Goal: Transaction & Acquisition: Book appointment/travel/reservation

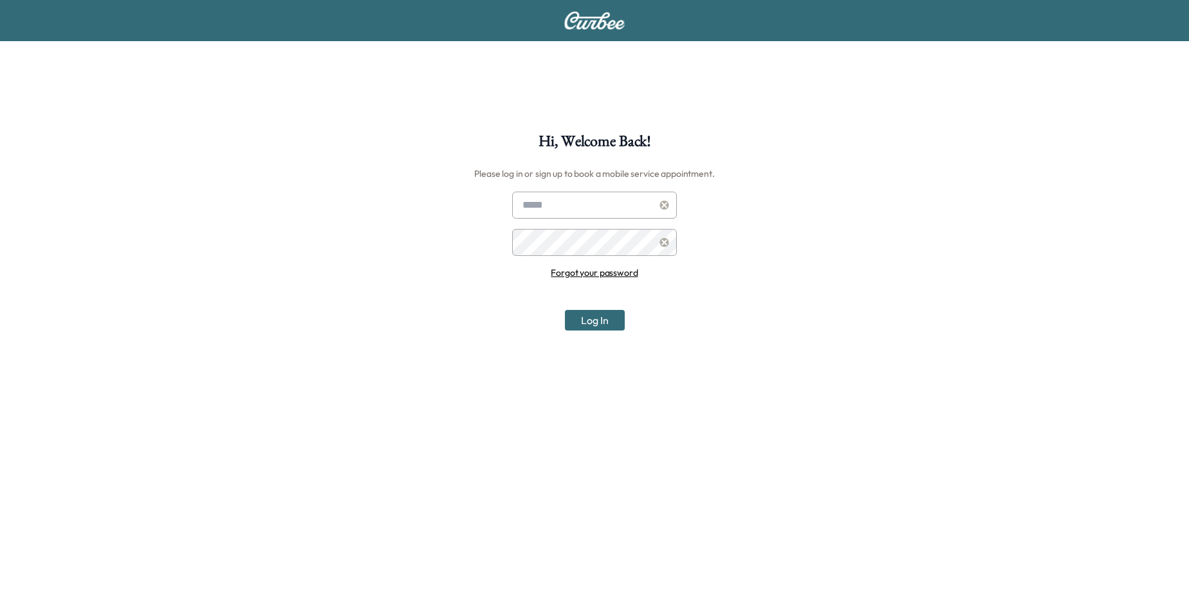
type input "**********"
click at [611, 318] on button "Log In" at bounding box center [595, 320] width 60 height 21
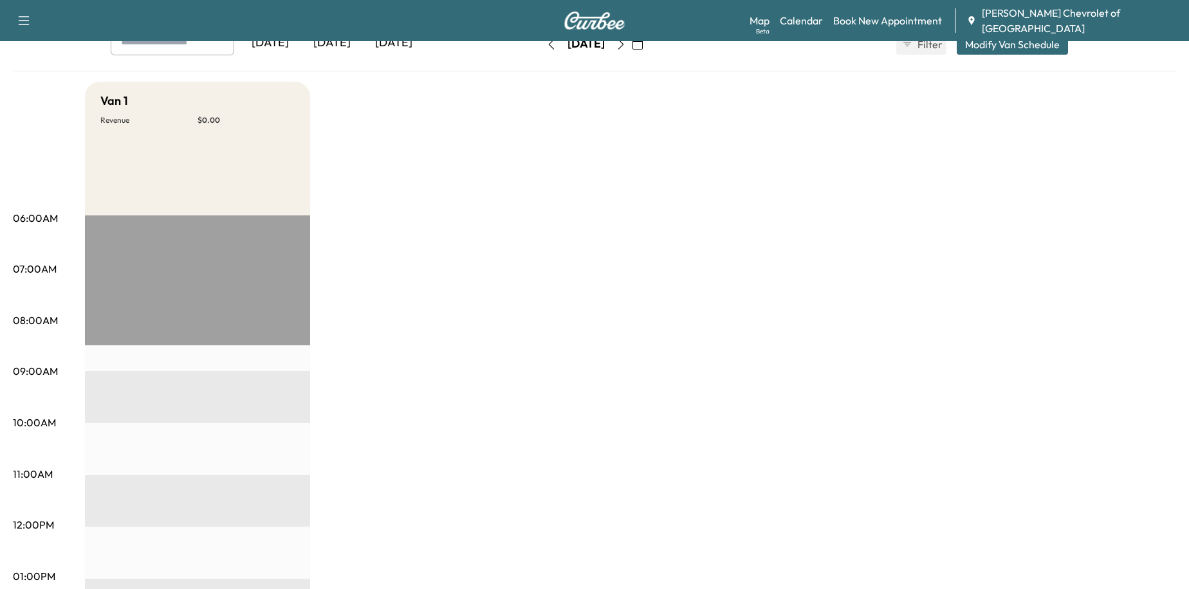
scroll to position [257, 0]
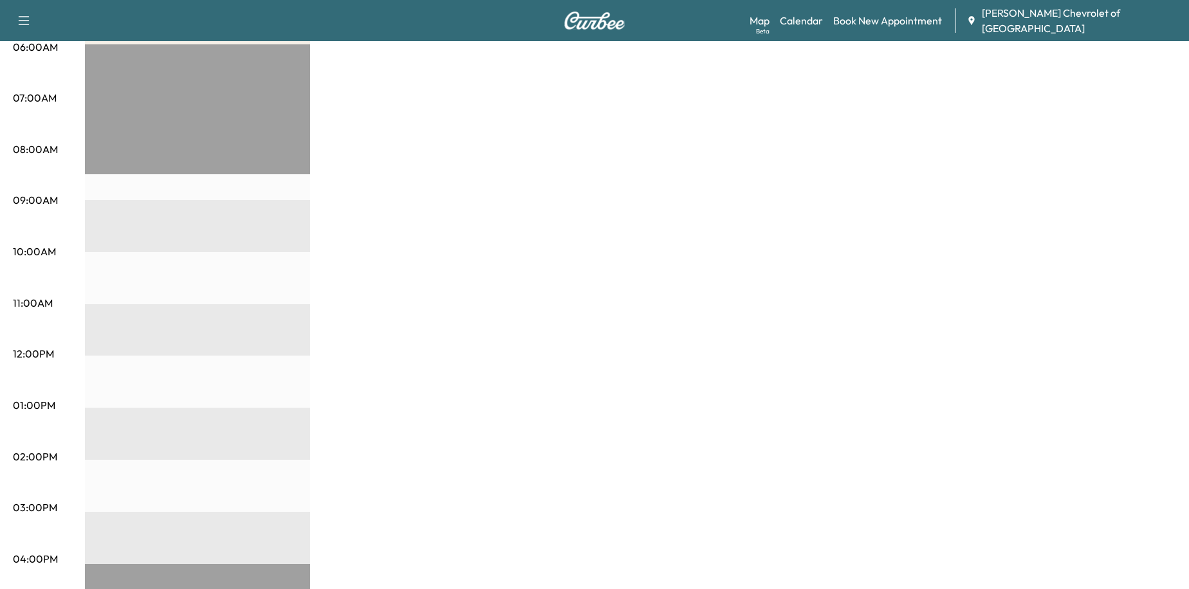
click at [69, 149] on div "06:00AM 07:00AM 08:00AM 09:00AM 10:00AM 11:00AM 12:00PM 01:00PM 02:00PM 03:00PM…" at bounding box center [49, 454] width 72 height 820
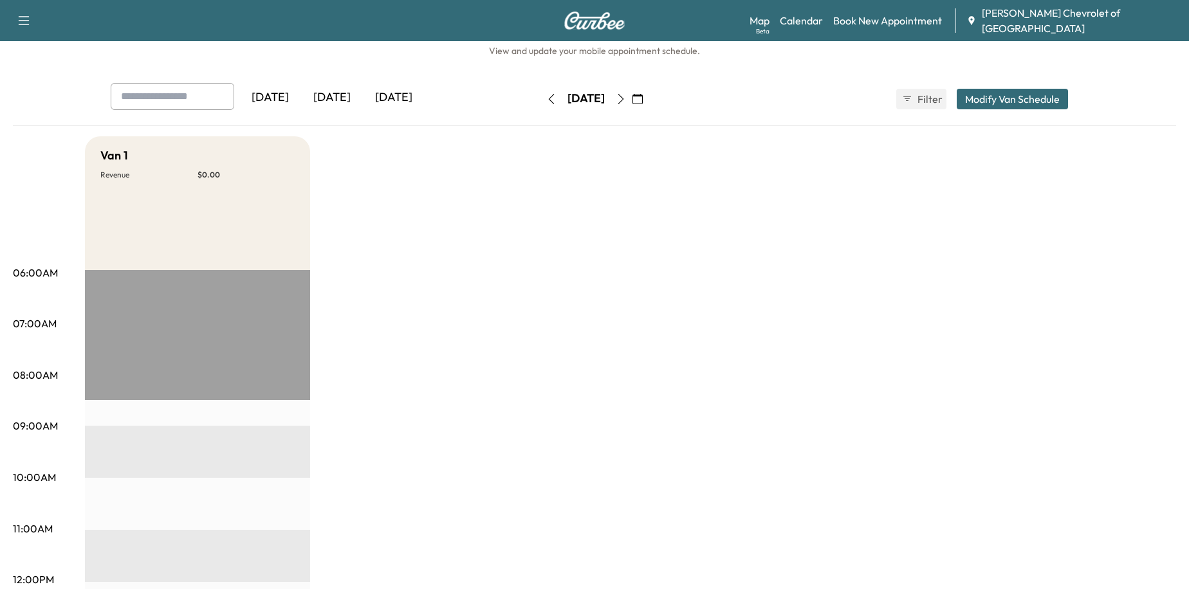
scroll to position [0, 0]
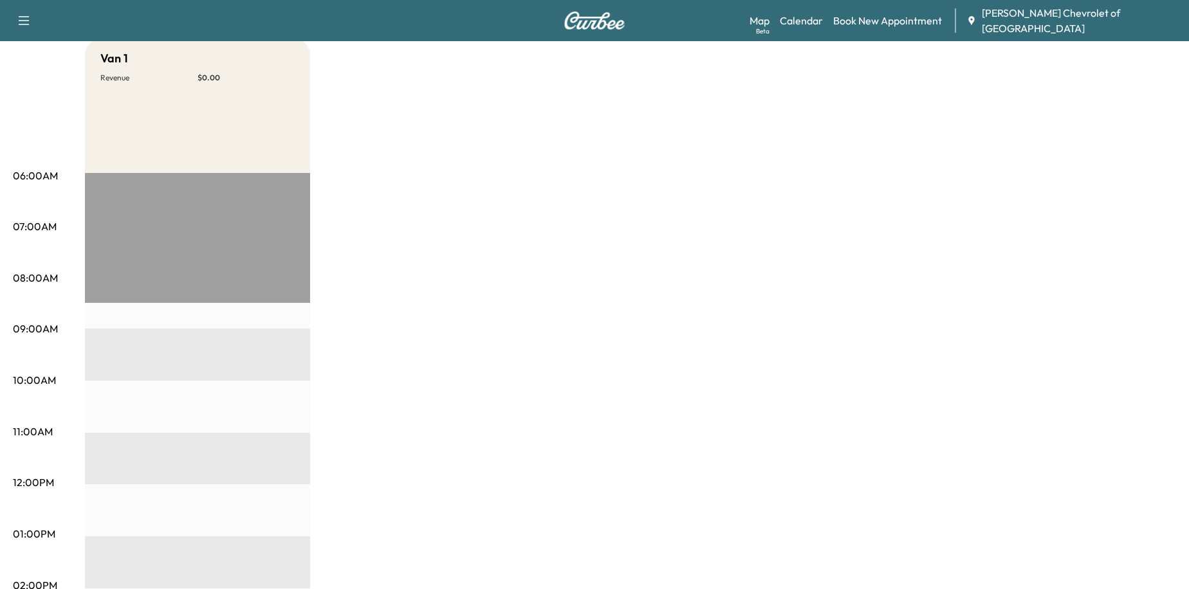
click at [126, 299] on div "EST Start" at bounding box center [197, 588] width 225 height 831
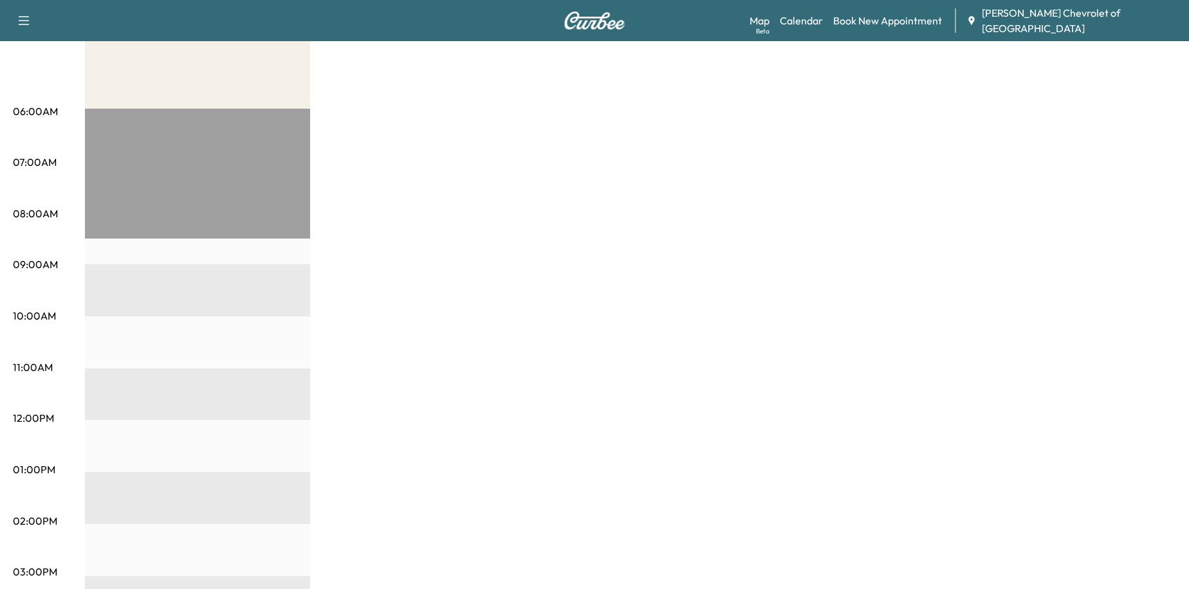
scroll to position [257, 0]
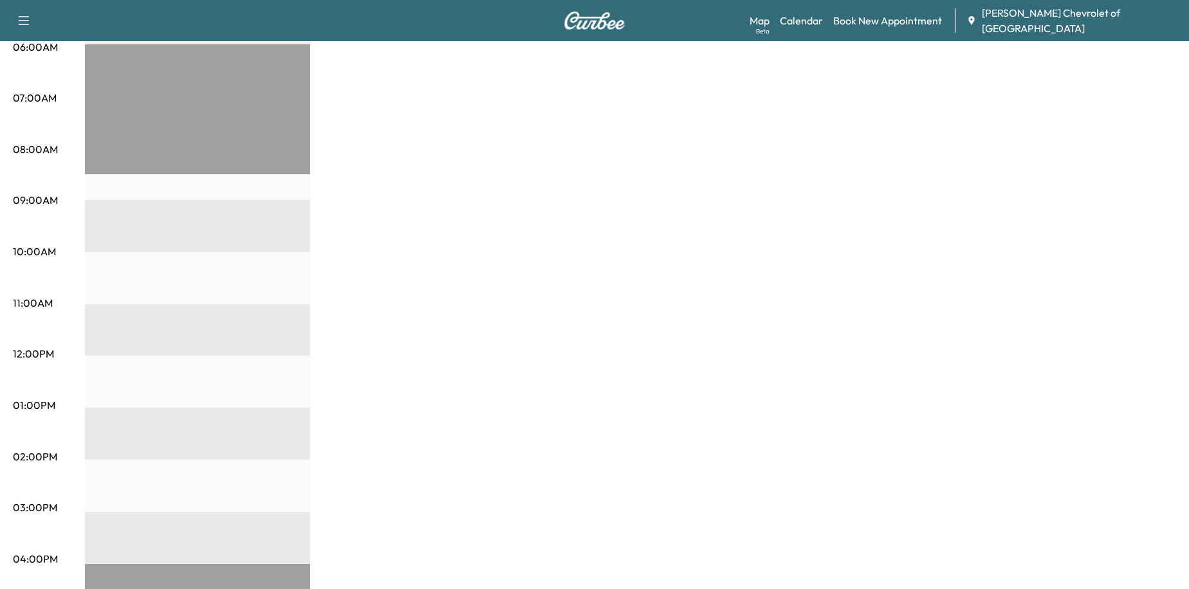
click at [93, 203] on div "EST Start" at bounding box center [197, 459] width 225 height 831
click at [663, 255] on div "Van 1 Revenue $ 0.00 EST Start" at bounding box center [630, 393] width 1091 height 965
click at [365, 230] on div "Van 1 Revenue $ 0.00 EST Start" at bounding box center [630, 393] width 1091 height 965
click at [549, 202] on div "Van 1 Revenue $ 0.00 EST Start" at bounding box center [630, 393] width 1091 height 965
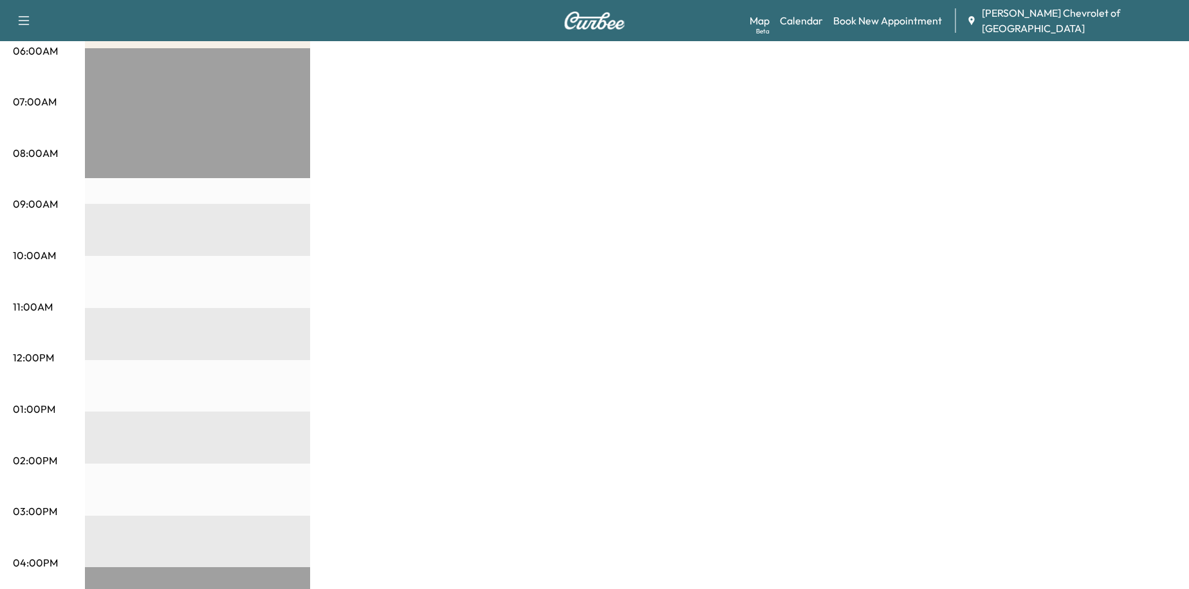
scroll to position [129, 0]
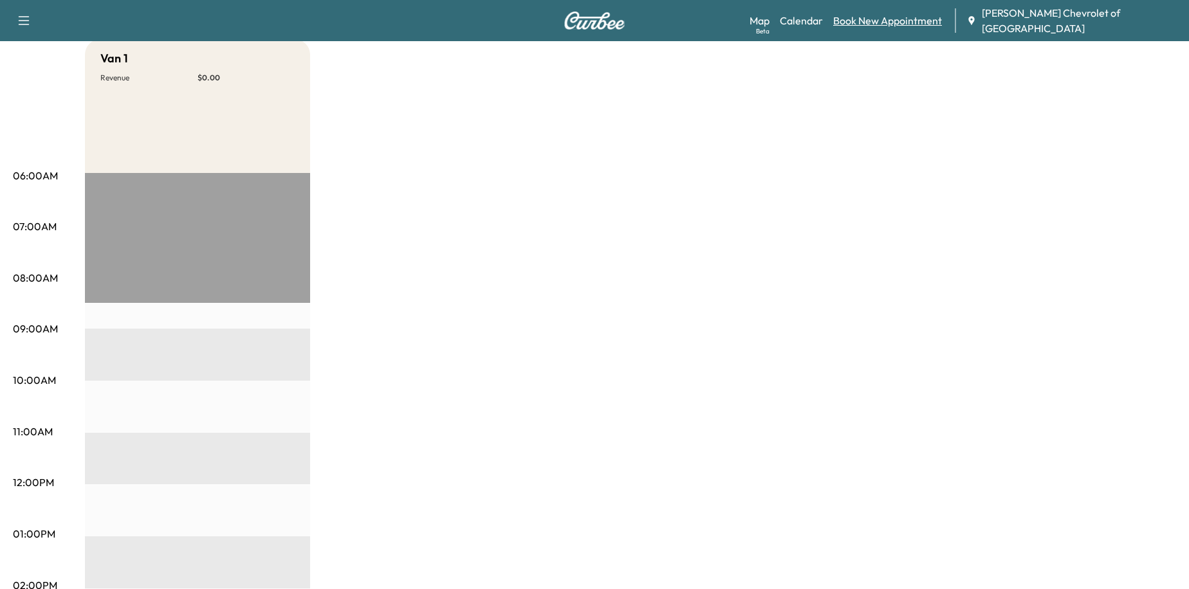
click at [923, 16] on link "Book New Appointment" at bounding box center [887, 20] width 109 height 15
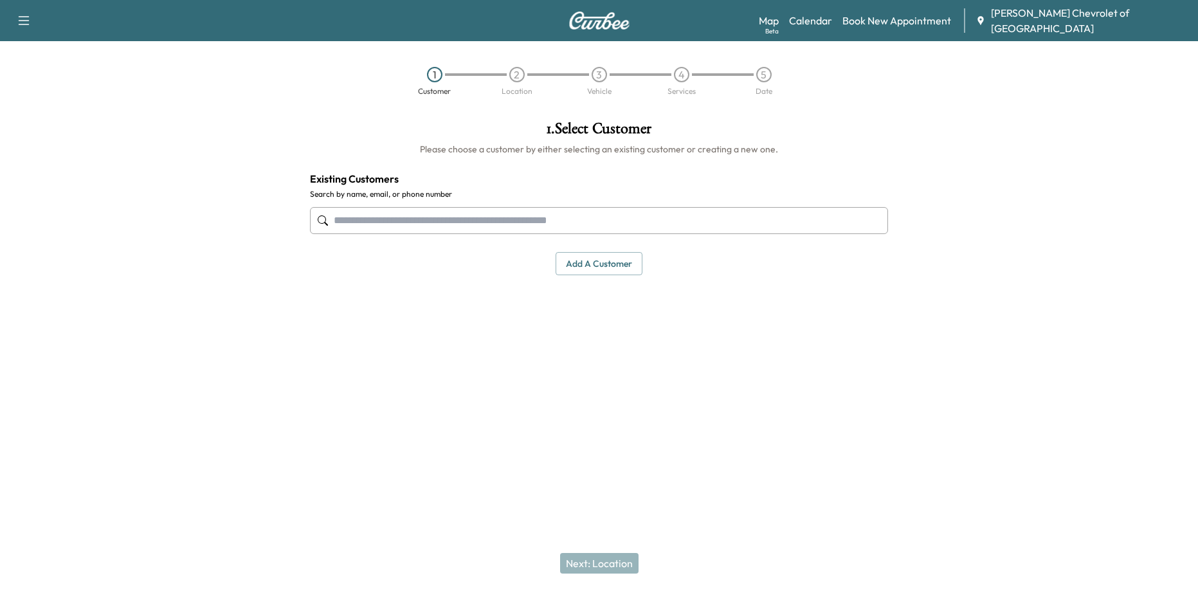
click at [520, 219] on input "text" at bounding box center [599, 220] width 579 height 27
click at [517, 219] on input "text" at bounding box center [599, 220] width 579 height 27
click at [445, 229] on input "text" at bounding box center [599, 220] width 579 height 27
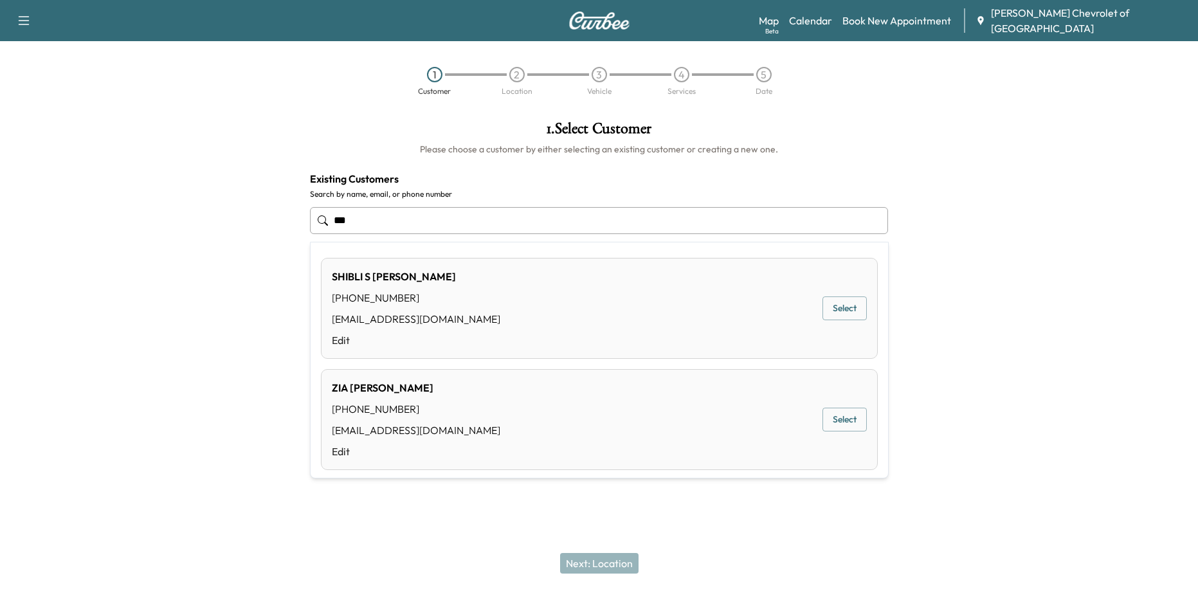
click at [446, 420] on div "[PERSON_NAME] [PHONE_NUMBER] [EMAIL_ADDRESS][DOMAIN_NAME] Edit Select" at bounding box center [599, 419] width 557 height 101
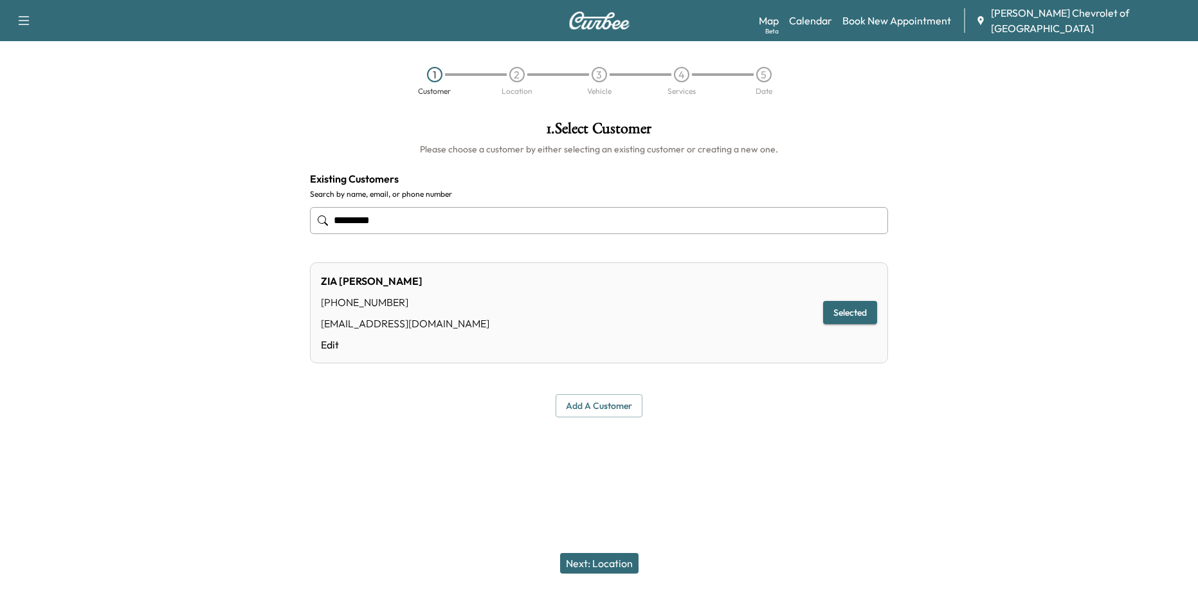
type input "*********"
click at [582, 557] on button "Next: Location" at bounding box center [599, 563] width 78 height 21
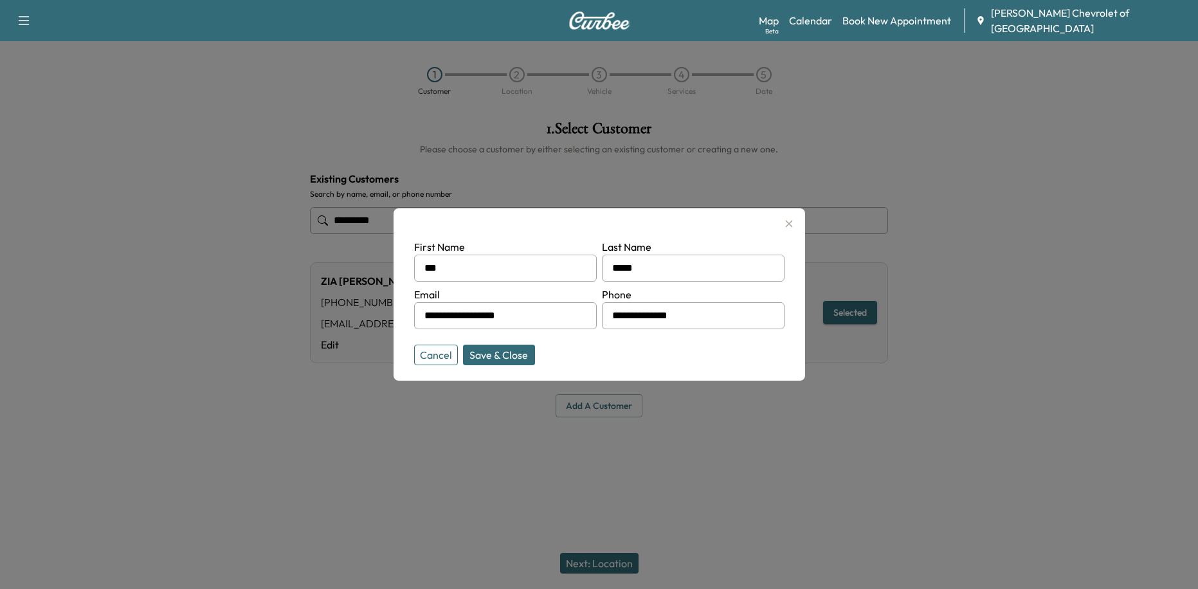
click at [486, 360] on button "Save & Close" at bounding box center [499, 355] width 72 height 21
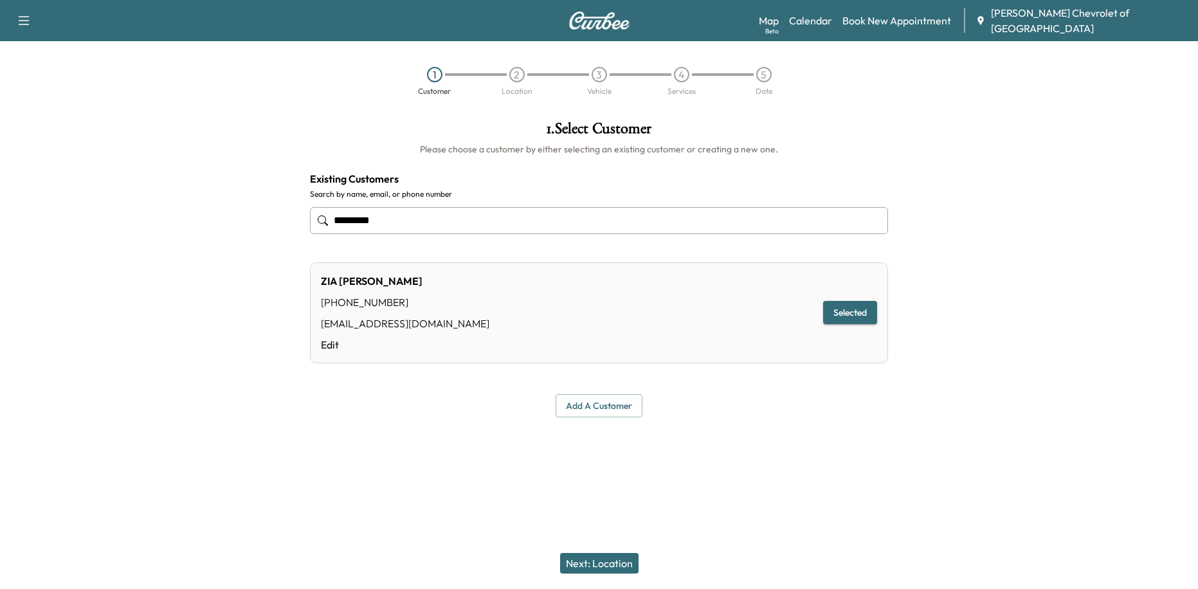
click at [617, 559] on button "Next: Location" at bounding box center [599, 563] width 78 height 21
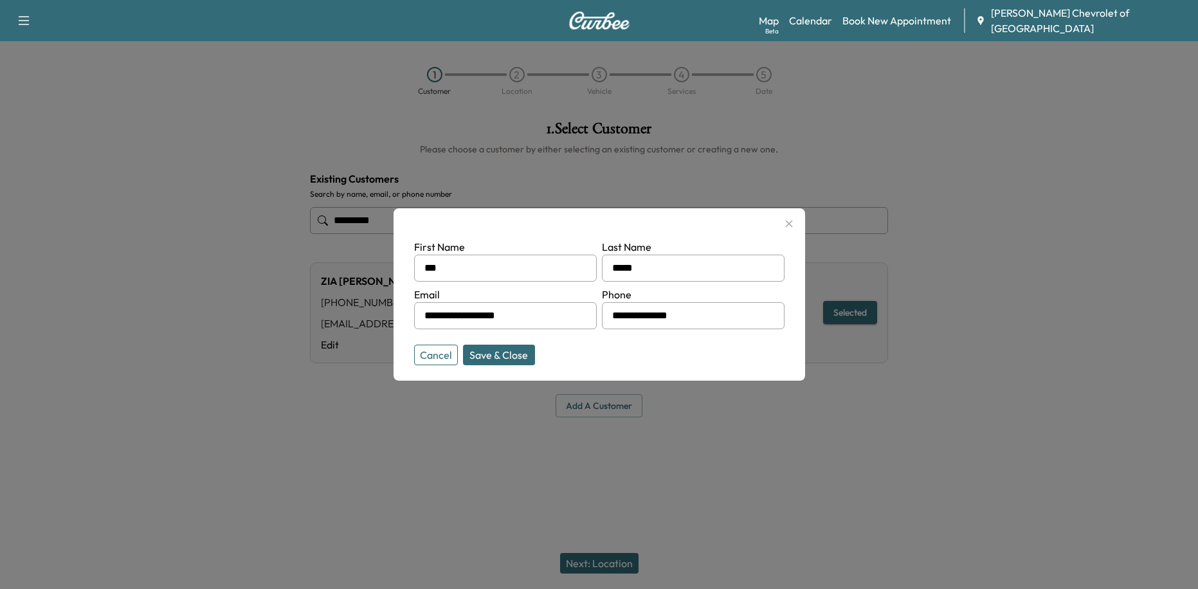
drag, startPoint x: 493, startPoint y: 355, endPoint x: 698, endPoint y: 350, distance: 204.6
click at [494, 355] on button "Save & Close" at bounding box center [499, 355] width 72 height 21
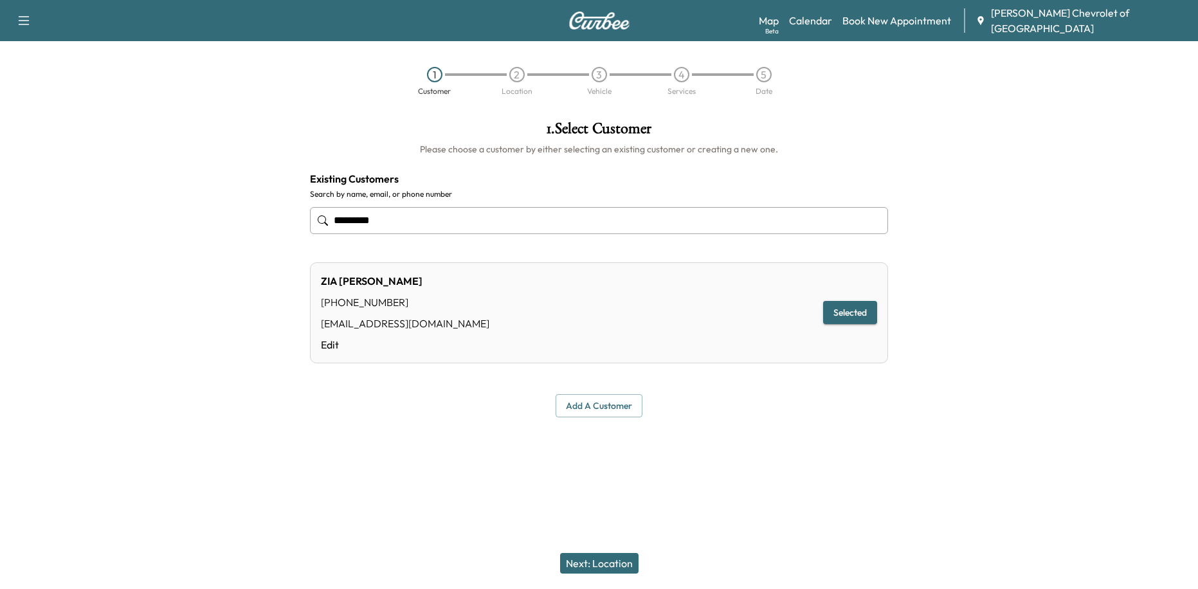
click at [589, 562] on button "Next: Location" at bounding box center [599, 563] width 78 height 21
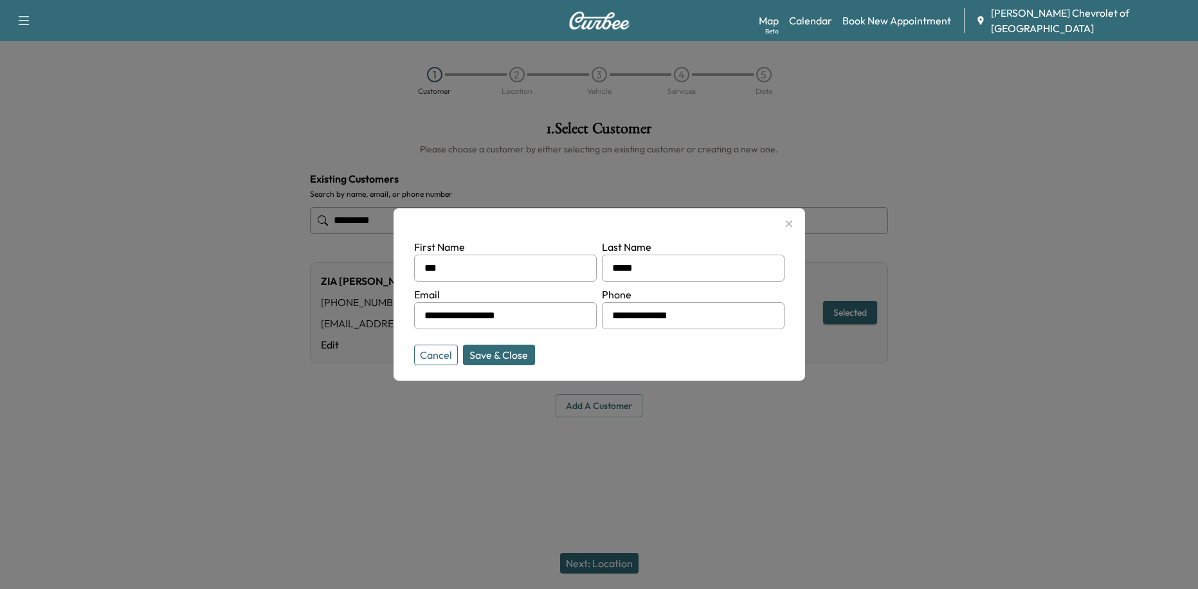
click at [501, 349] on button "Save & Close" at bounding box center [499, 355] width 72 height 21
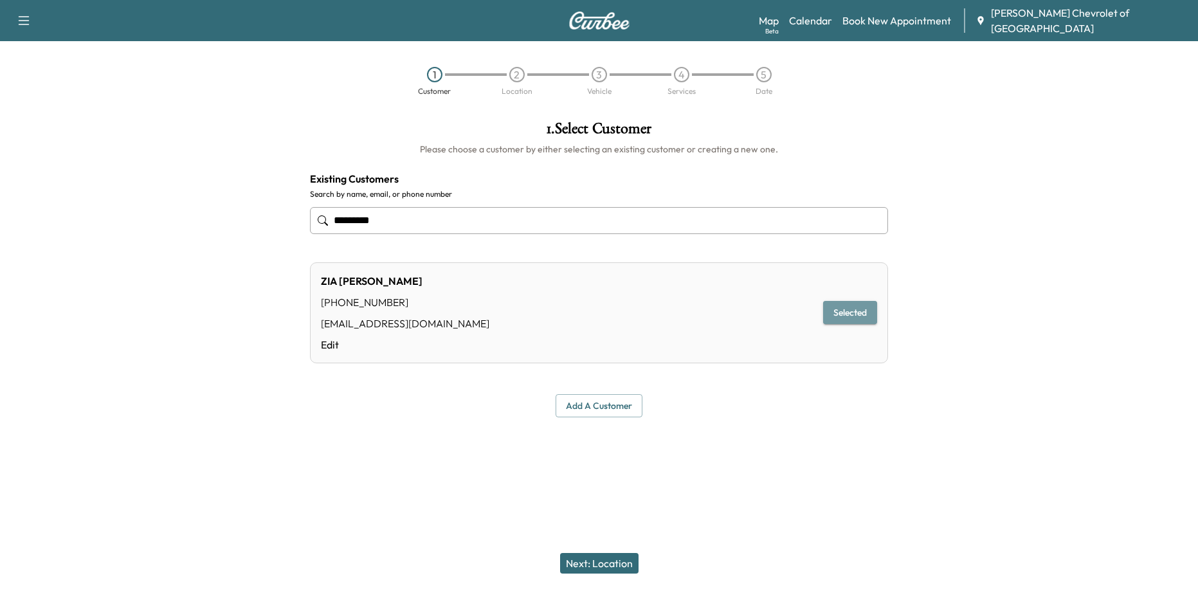
click at [841, 317] on button "Selected" at bounding box center [850, 313] width 54 height 24
click at [846, 313] on button "Selected" at bounding box center [850, 313] width 54 height 24
click at [426, 225] on input "*********" at bounding box center [599, 220] width 579 height 27
drag, startPoint x: 524, startPoint y: 320, endPoint x: 697, endPoint y: 319, distance: 172.4
click at [533, 319] on div "[PERSON_NAME] [PHONE_NUMBER] [EMAIL_ADDRESS][DOMAIN_NAME] Edit Selected" at bounding box center [599, 308] width 557 height 101
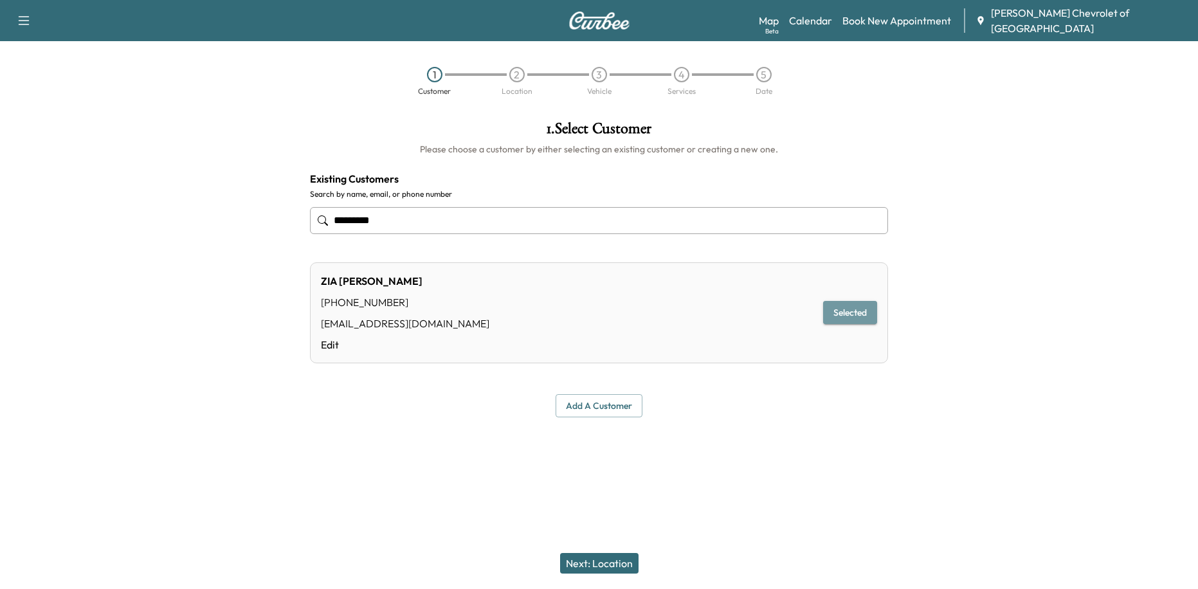
click at [859, 309] on button "Selected" at bounding box center [850, 313] width 54 height 24
click at [852, 316] on button "Selected" at bounding box center [850, 313] width 54 height 24
click at [600, 562] on button "Next: Location" at bounding box center [599, 563] width 78 height 21
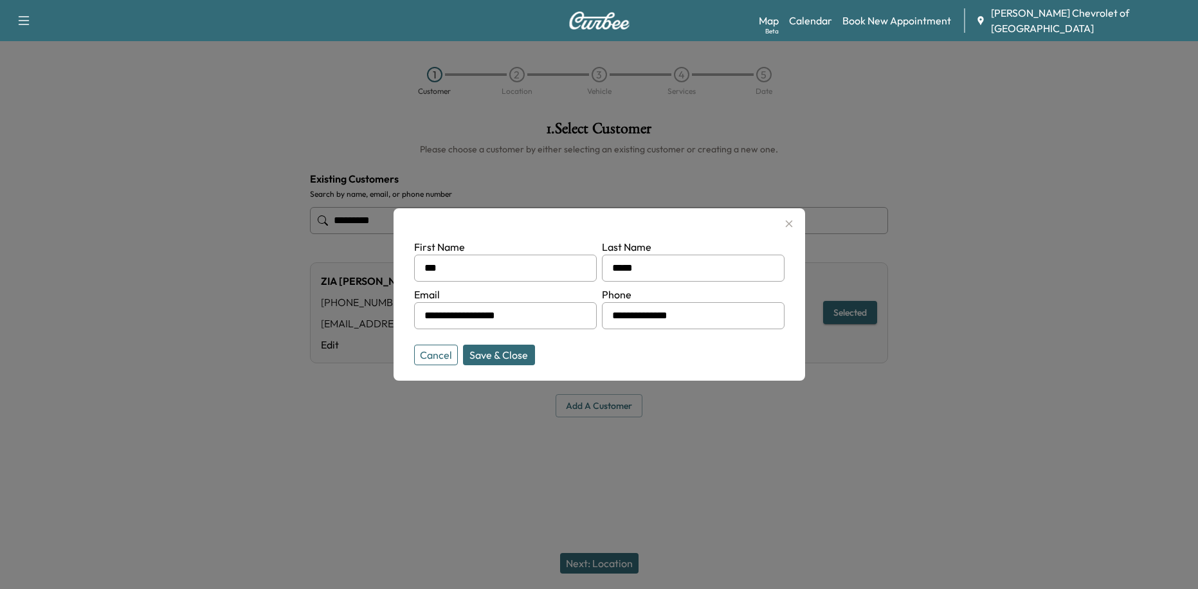
click at [520, 321] on input "**********" at bounding box center [505, 315] width 183 height 27
click at [727, 317] on input "**********" at bounding box center [693, 315] width 183 height 27
click at [609, 558] on div at bounding box center [599, 294] width 1198 height 589
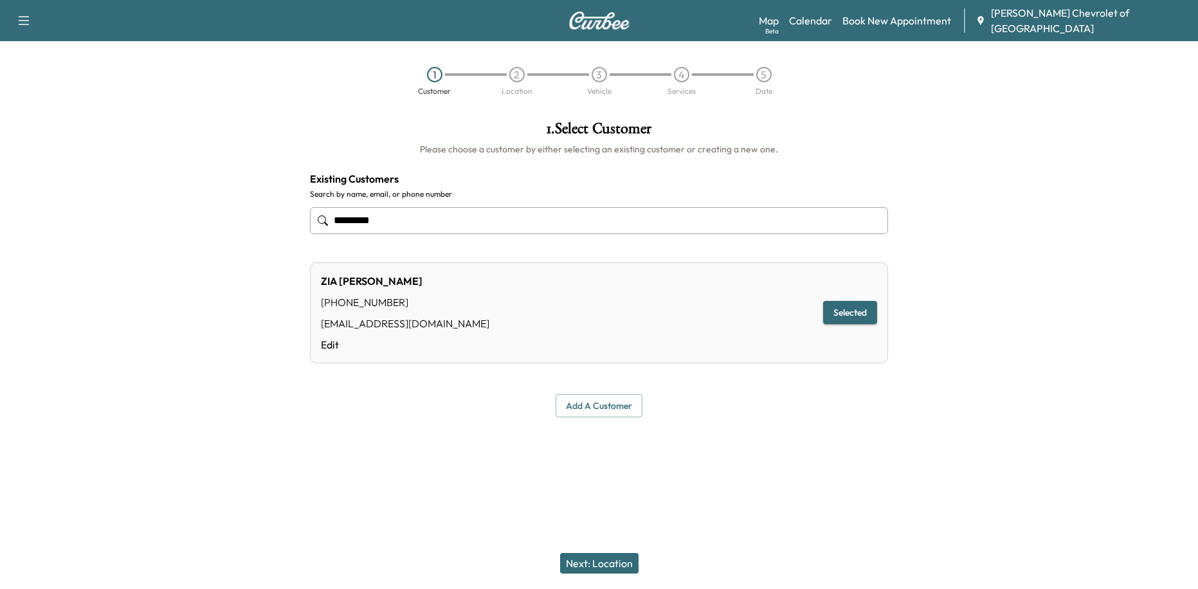
click at [609, 558] on button "Next: Location" at bounding box center [599, 563] width 78 height 21
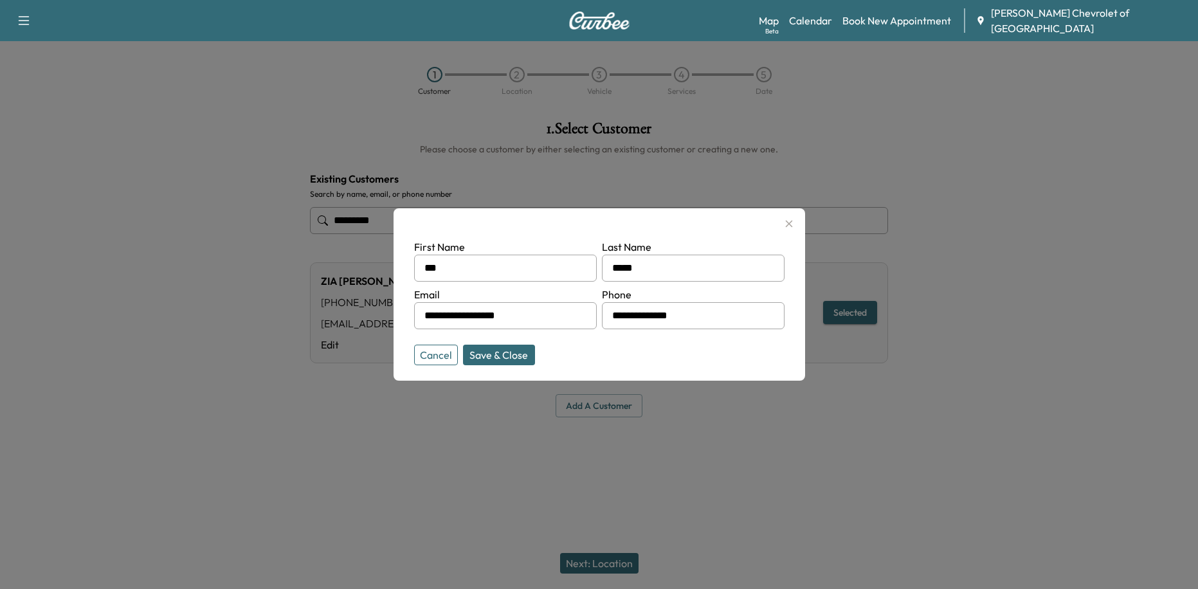
click at [497, 357] on button "Save & Close" at bounding box center [499, 355] width 72 height 21
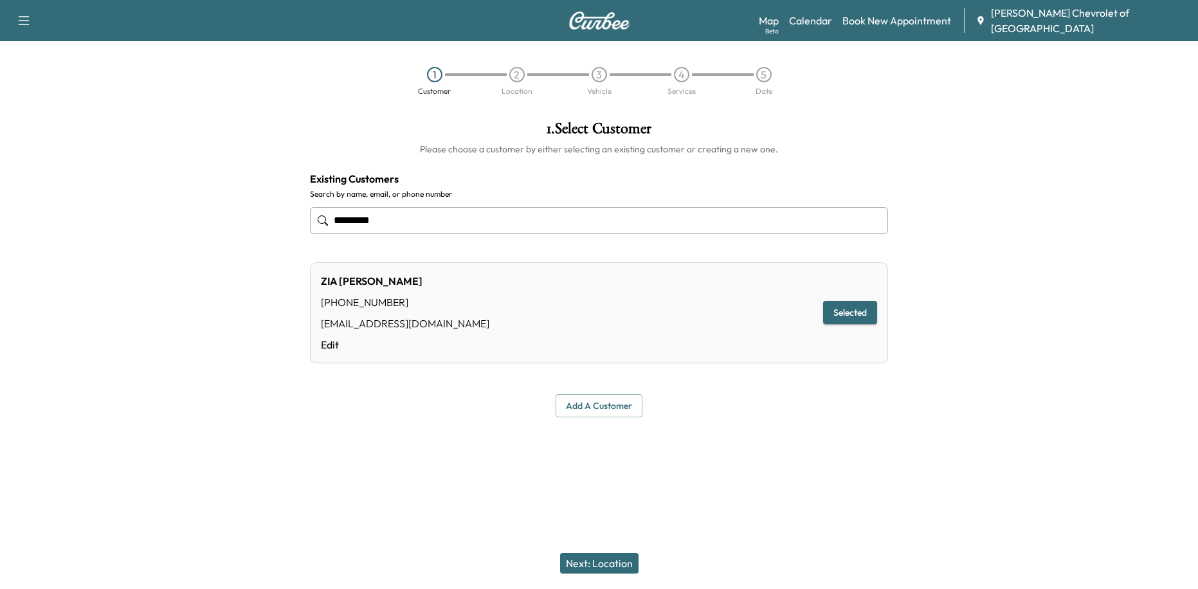
click at [607, 558] on button "Next: Location" at bounding box center [599, 563] width 78 height 21
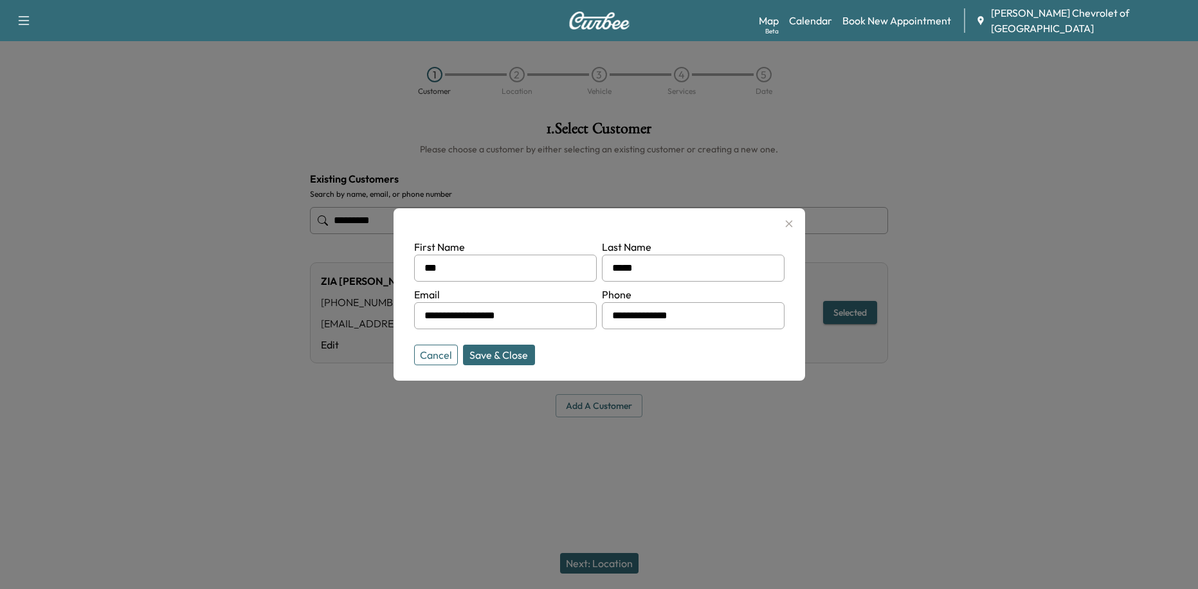
drag, startPoint x: 506, startPoint y: 354, endPoint x: 627, endPoint y: 334, distance: 121.9
click at [514, 354] on button "Save & Close" at bounding box center [499, 355] width 72 height 21
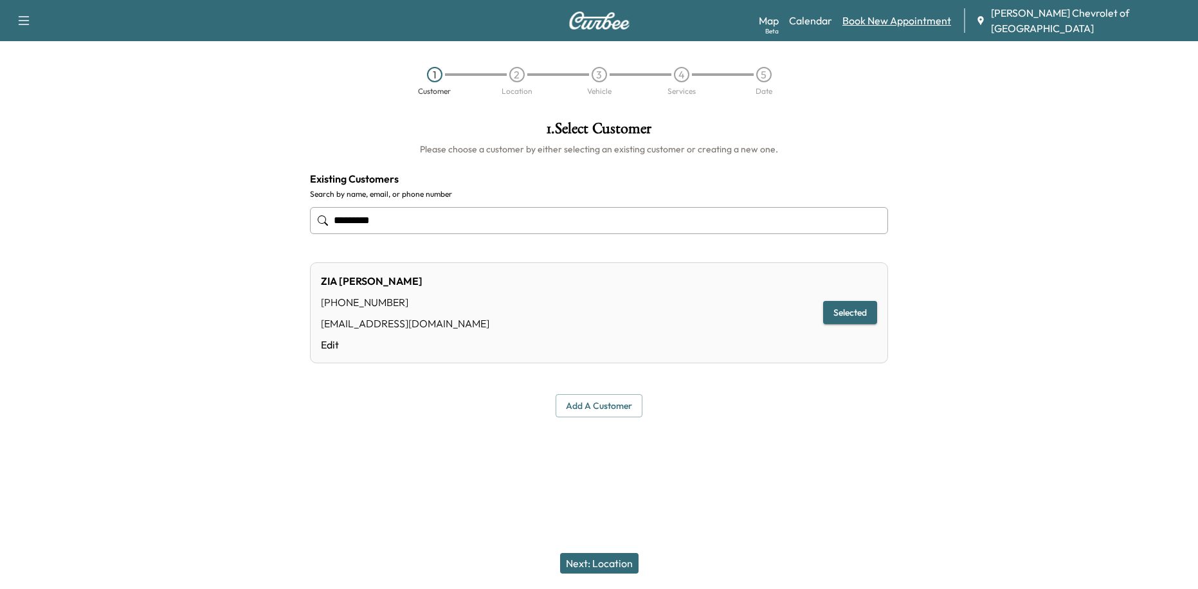
click at [890, 17] on link "Book New Appointment" at bounding box center [897, 20] width 109 height 15
click at [937, 18] on link "Book New Appointment" at bounding box center [897, 20] width 109 height 15
click at [521, 219] on input "*********" at bounding box center [599, 220] width 579 height 27
drag, startPoint x: 521, startPoint y: 219, endPoint x: 475, endPoint y: 234, distance: 48.0
click at [475, 234] on input "*********" at bounding box center [599, 220] width 579 height 27
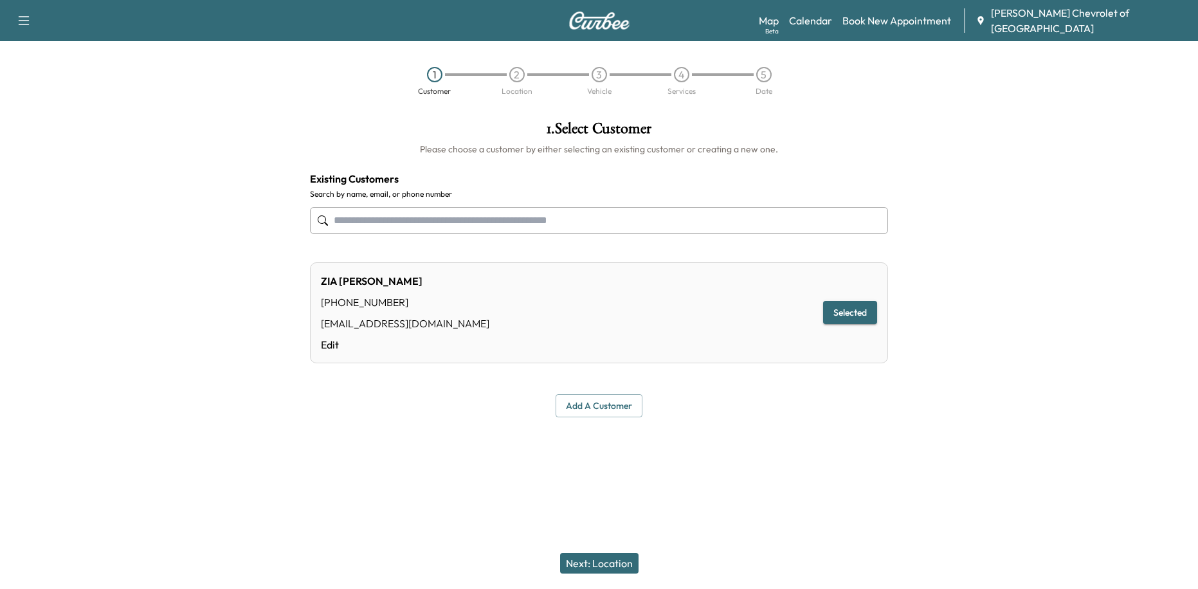
click at [506, 219] on input "text" at bounding box center [599, 220] width 579 height 27
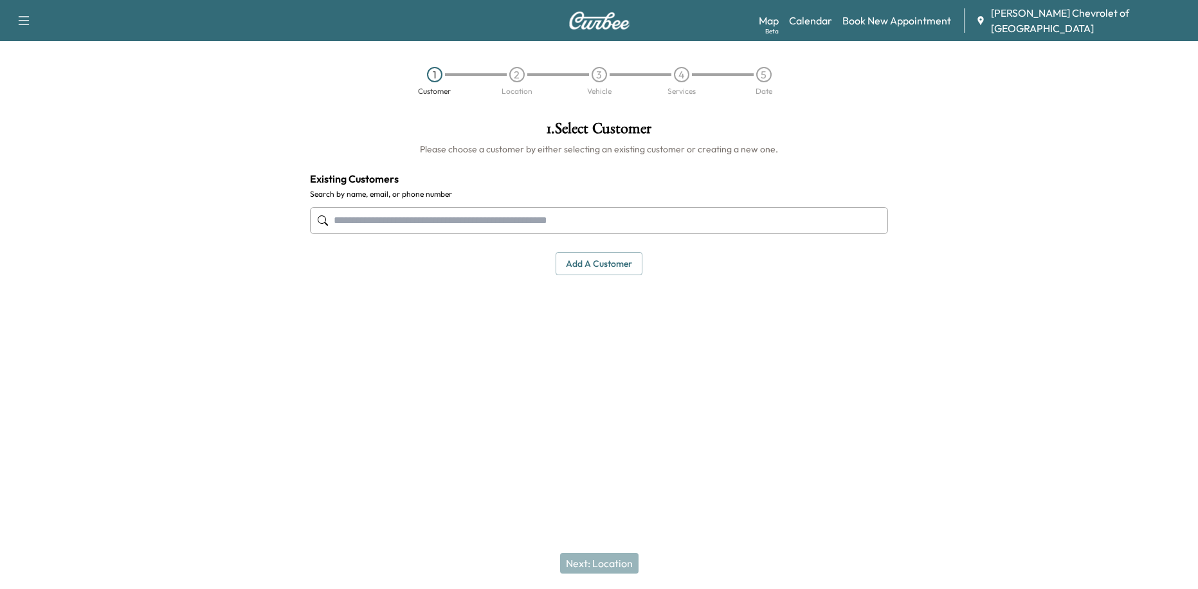
click at [557, 223] on input "text" at bounding box center [599, 220] width 579 height 27
click at [490, 226] on input "text" at bounding box center [599, 220] width 579 height 27
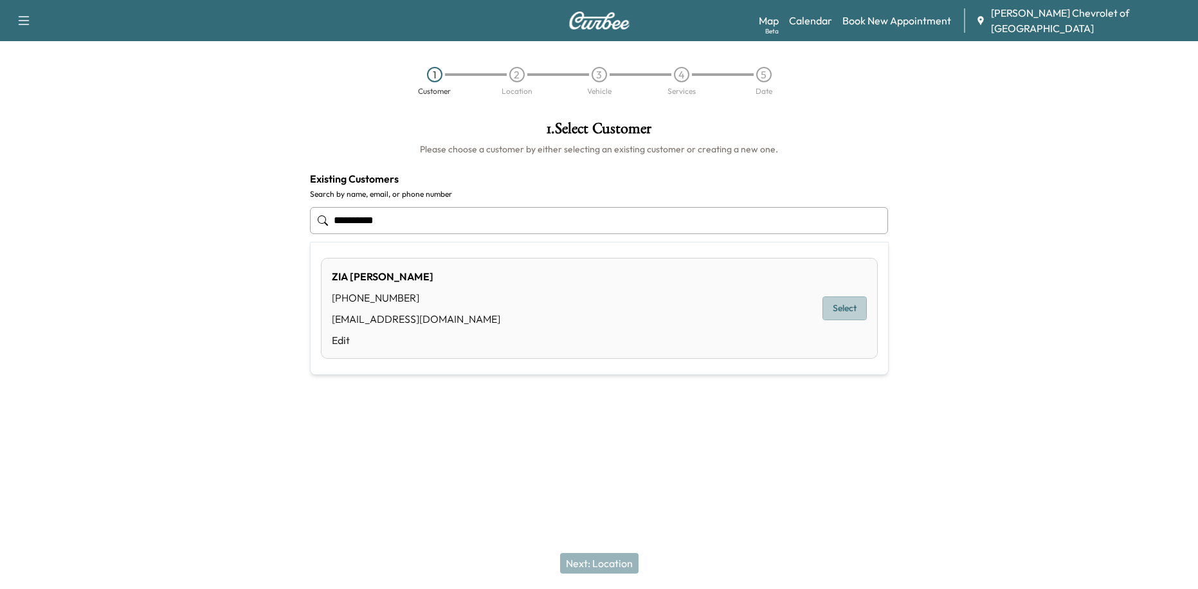
click at [847, 310] on button "Select" at bounding box center [845, 309] width 44 height 24
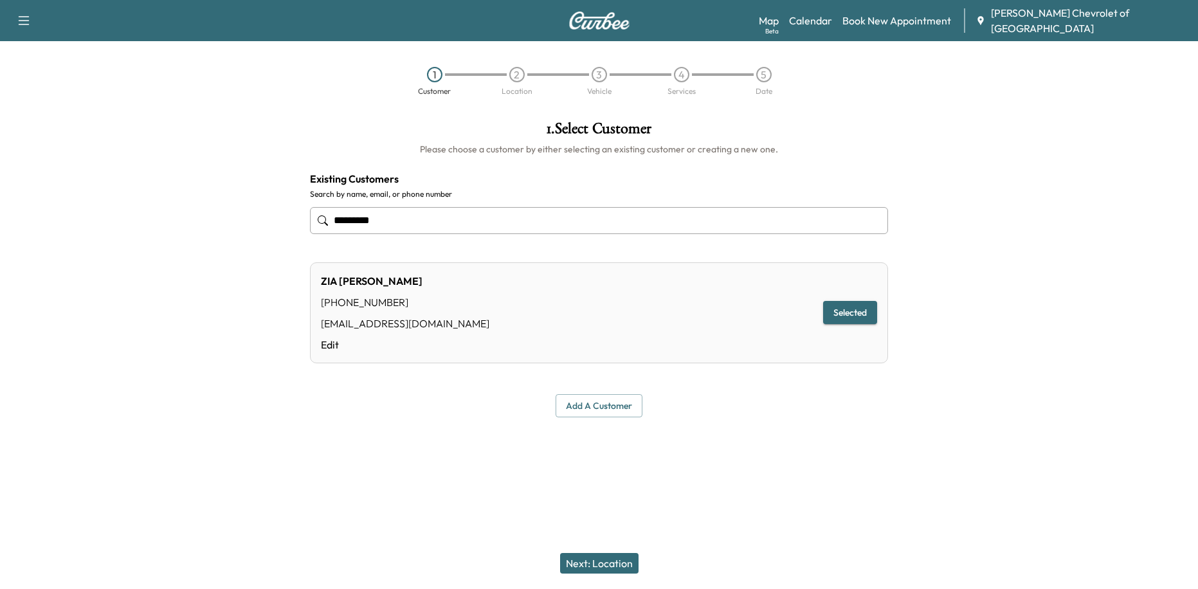
type input "*********"
click at [624, 565] on button "Next: Location" at bounding box center [599, 563] width 78 height 21
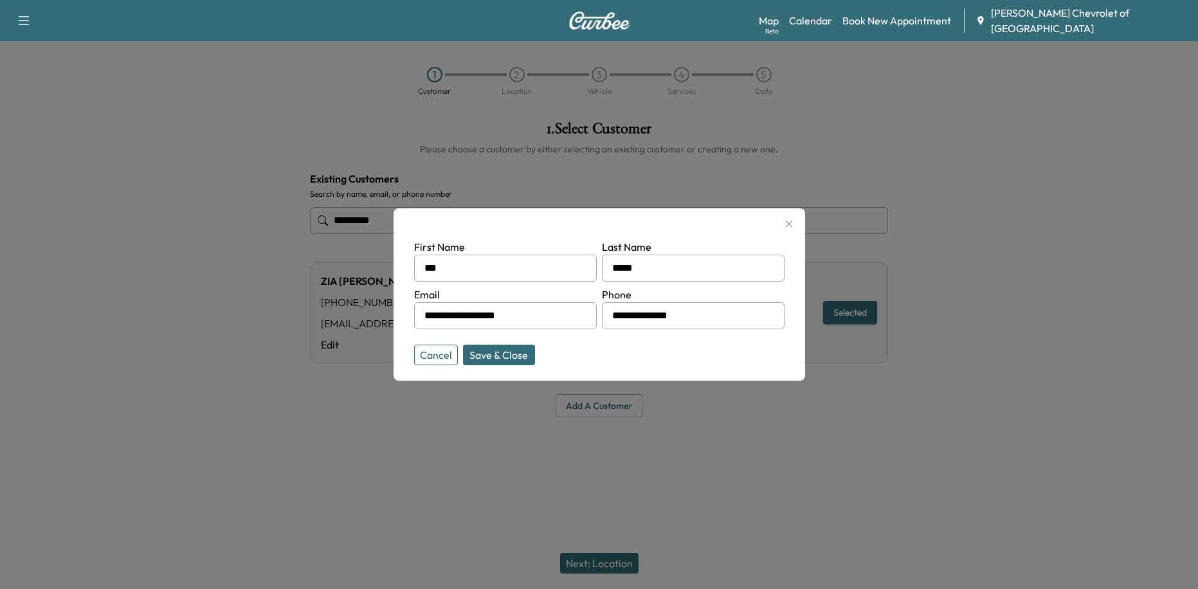
click at [540, 326] on input "**********" at bounding box center [505, 315] width 183 height 27
click at [533, 317] on input "**********" at bounding box center [505, 315] width 183 height 27
click at [497, 350] on button "Save & Close" at bounding box center [499, 355] width 72 height 21
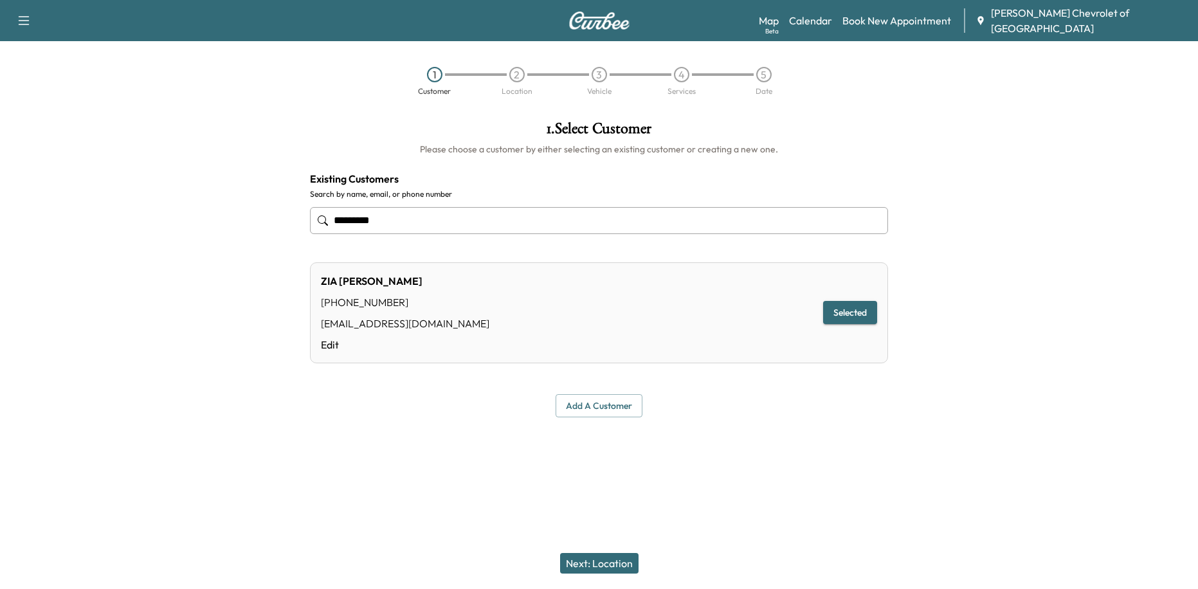
click at [592, 552] on div "Next: Location" at bounding box center [599, 563] width 1198 height 51
click at [596, 564] on button "Next: Location" at bounding box center [599, 563] width 78 height 21
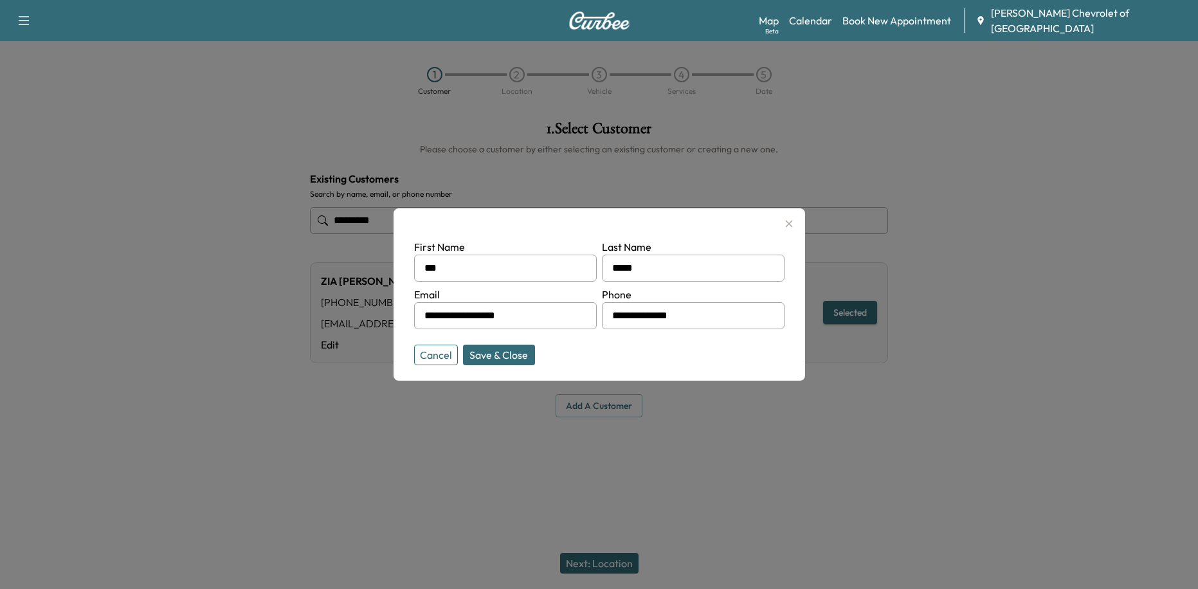
click at [491, 359] on button "Save & Close" at bounding box center [499, 355] width 72 height 21
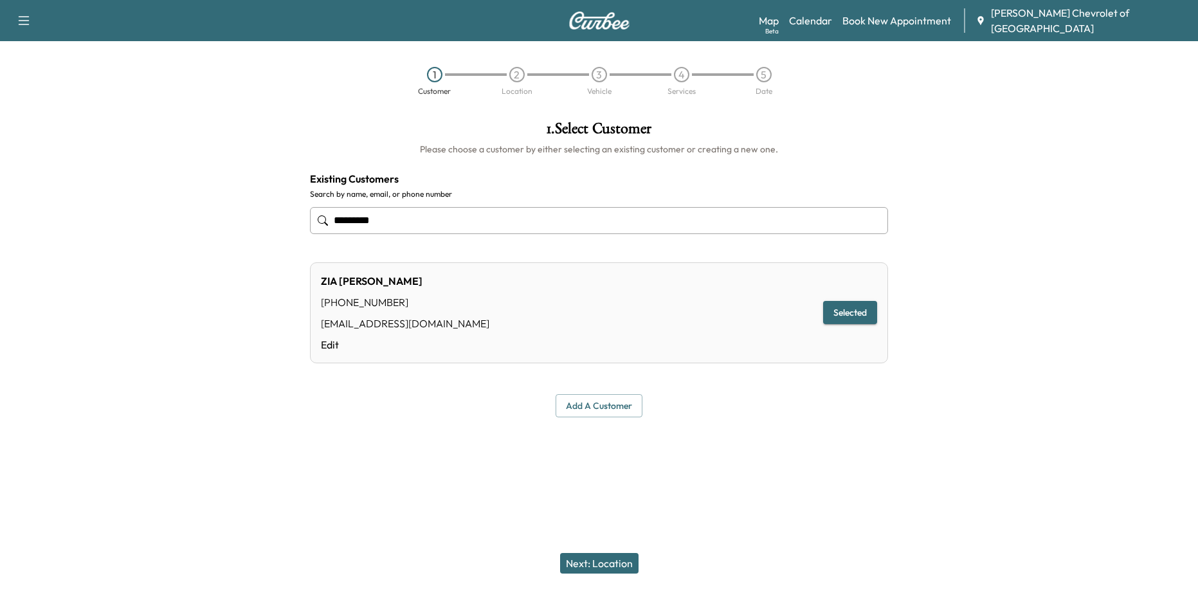
click at [419, 308] on div "[PERSON_NAME] [PHONE_NUMBER] [EMAIL_ADDRESS][DOMAIN_NAME] Edit Selected" at bounding box center [599, 312] width 579 height 101
click at [709, 284] on div "[PERSON_NAME] [PHONE_NUMBER] [EMAIL_ADDRESS][DOMAIN_NAME] Edit Selected" at bounding box center [599, 312] width 579 height 101
click at [740, 168] on div "**********" at bounding box center [600, 269] width 600 height 317
click at [985, 134] on div at bounding box center [1049, 269] width 300 height 317
click at [832, 23] on link "Calendar" at bounding box center [810, 20] width 43 height 15
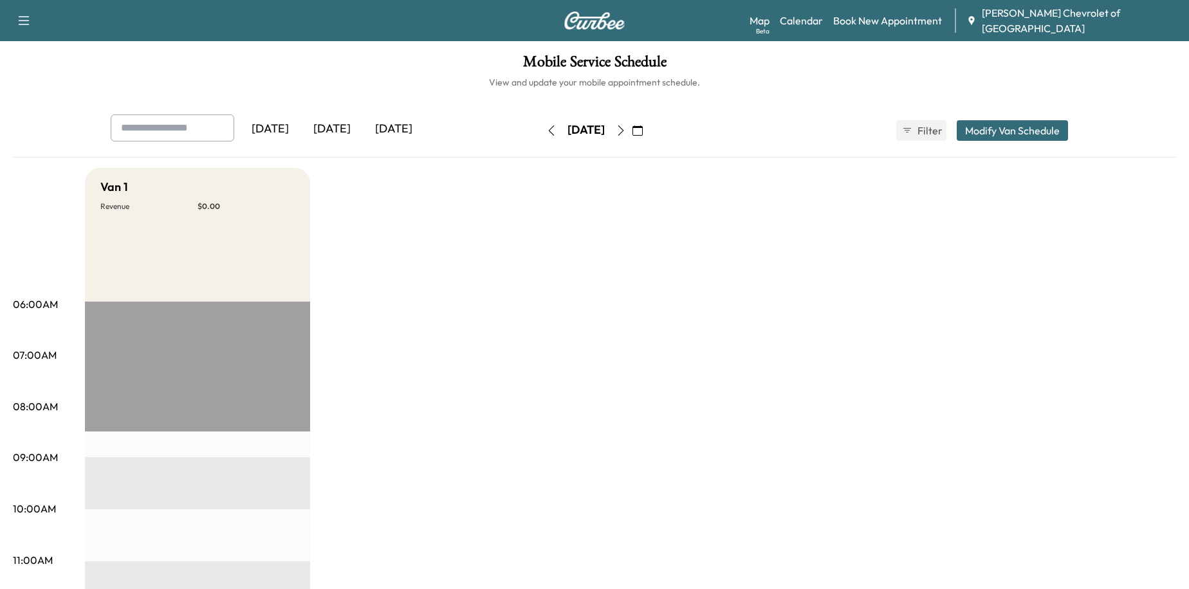
click at [632, 136] on button "button" at bounding box center [621, 130] width 22 height 21
click at [632, 132] on button "button" at bounding box center [621, 130] width 22 height 21
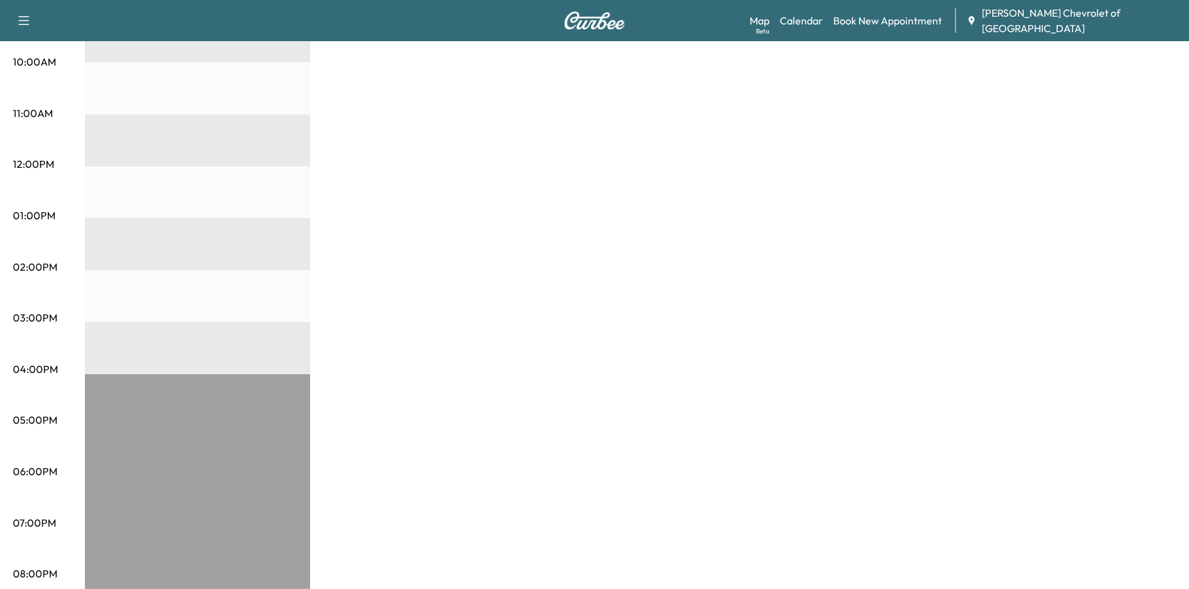
scroll to position [170, 0]
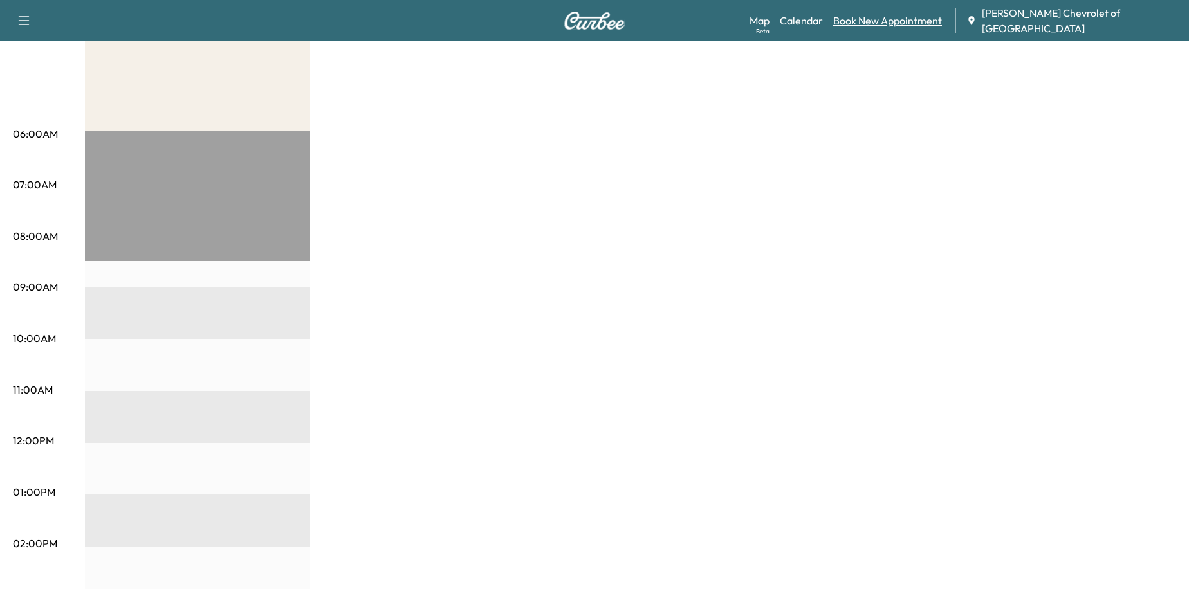
click at [908, 20] on link "Book New Appointment" at bounding box center [887, 20] width 109 height 15
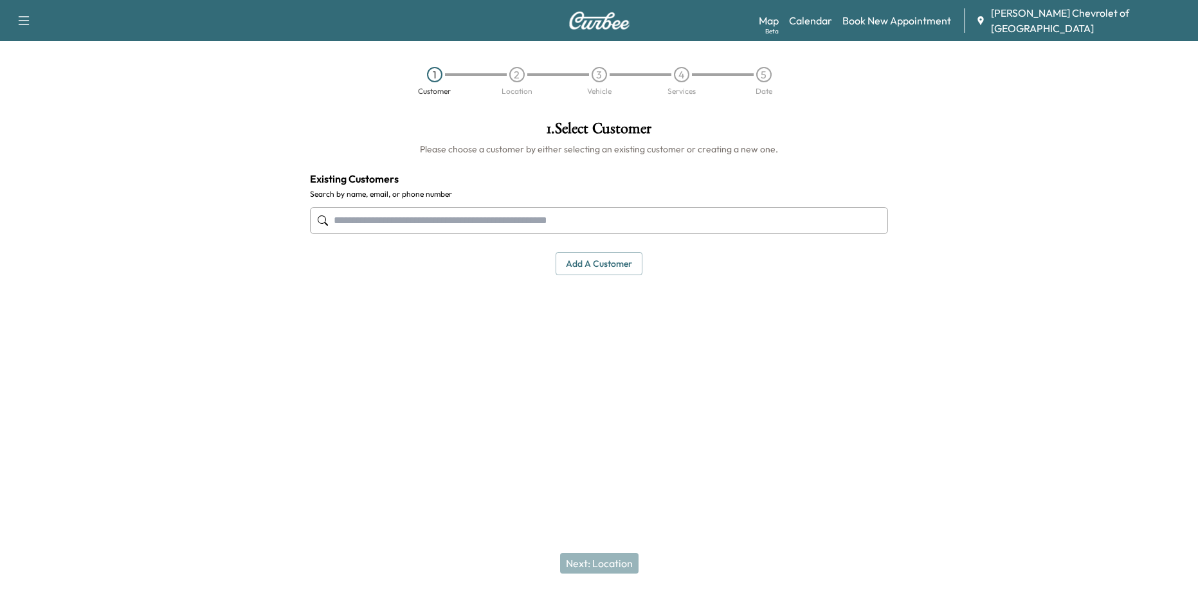
click at [579, 221] on input "text" at bounding box center [599, 220] width 579 height 27
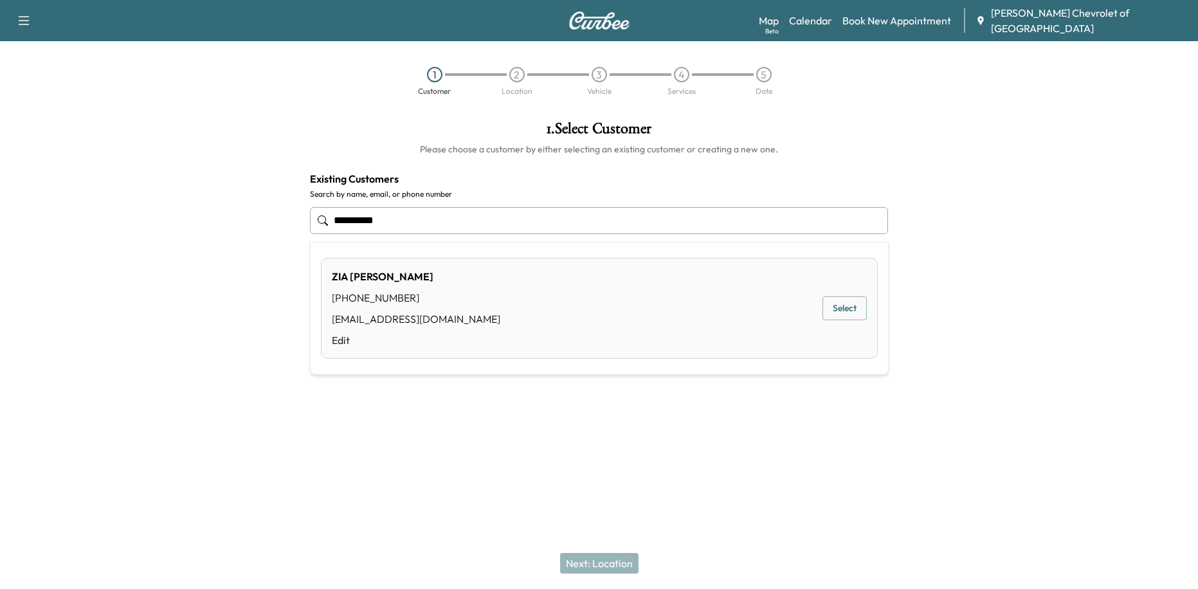
click at [562, 314] on div "[PERSON_NAME] [PHONE_NUMBER] [EMAIL_ADDRESS][DOMAIN_NAME] Edit Select" at bounding box center [599, 308] width 557 height 101
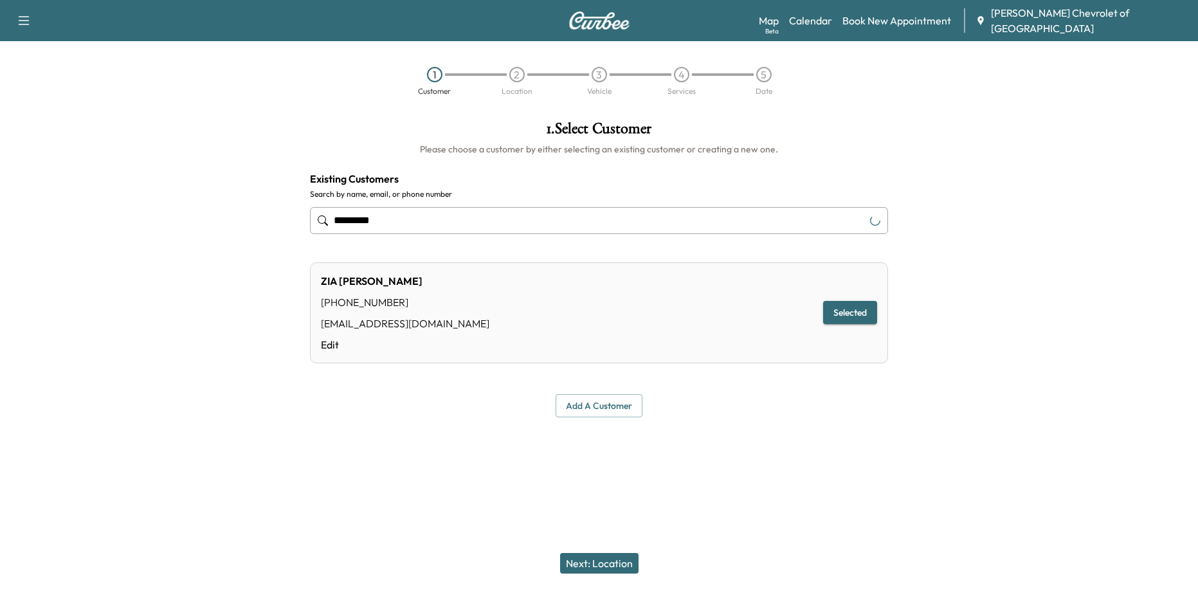
type input "*********"
click at [604, 556] on button "Next: Location" at bounding box center [599, 563] width 78 height 21
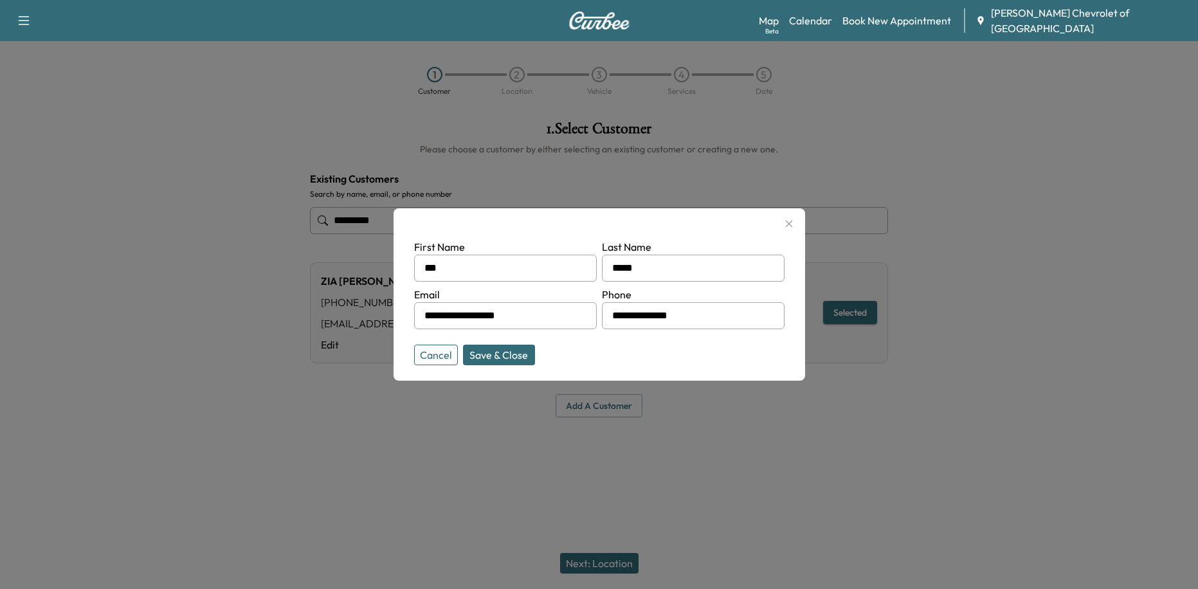
click at [551, 326] on input "**********" at bounding box center [505, 315] width 183 height 27
type input "**********"
click at [505, 365] on div "**********" at bounding box center [600, 294] width 412 height 172
click at [505, 358] on button "Save & Close" at bounding box center [499, 355] width 72 height 21
click at [505, 358] on div "[PERSON_NAME] [PHONE_NUMBER] [EMAIL_ADDRESS][DOMAIN_NAME] Edit Selected" at bounding box center [599, 312] width 579 height 101
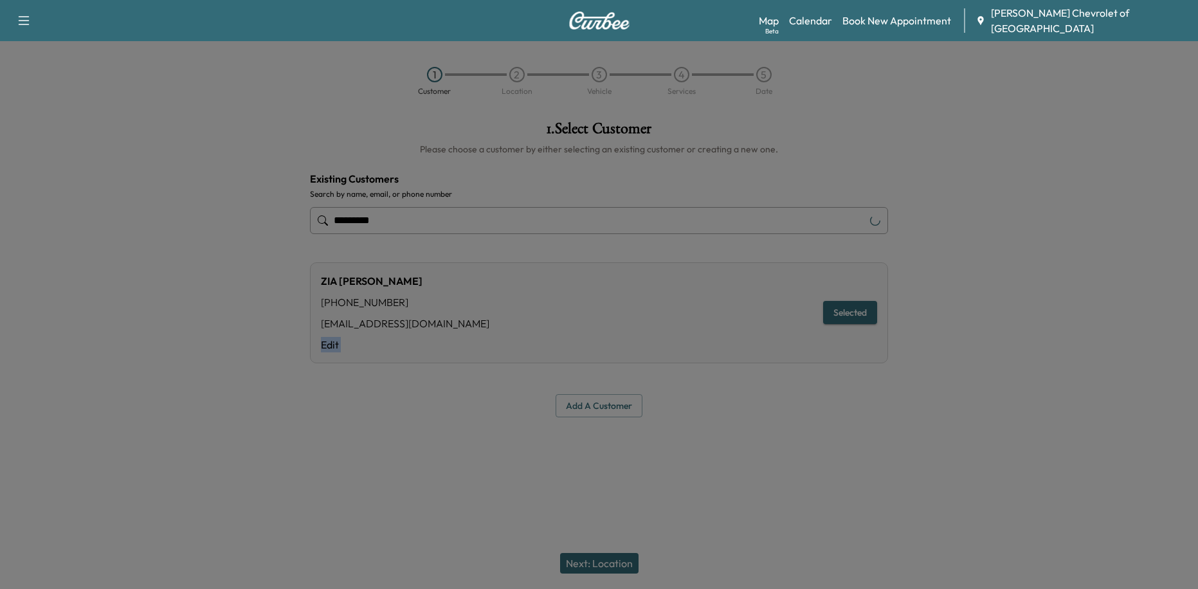
click at [505, 358] on div "[PERSON_NAME] [PHONE_NUMBER] [EMAIL_ADDRESS][DOMAIN_NAME] Edit Selected" at bounding box center [599, 312] width 579 height 101
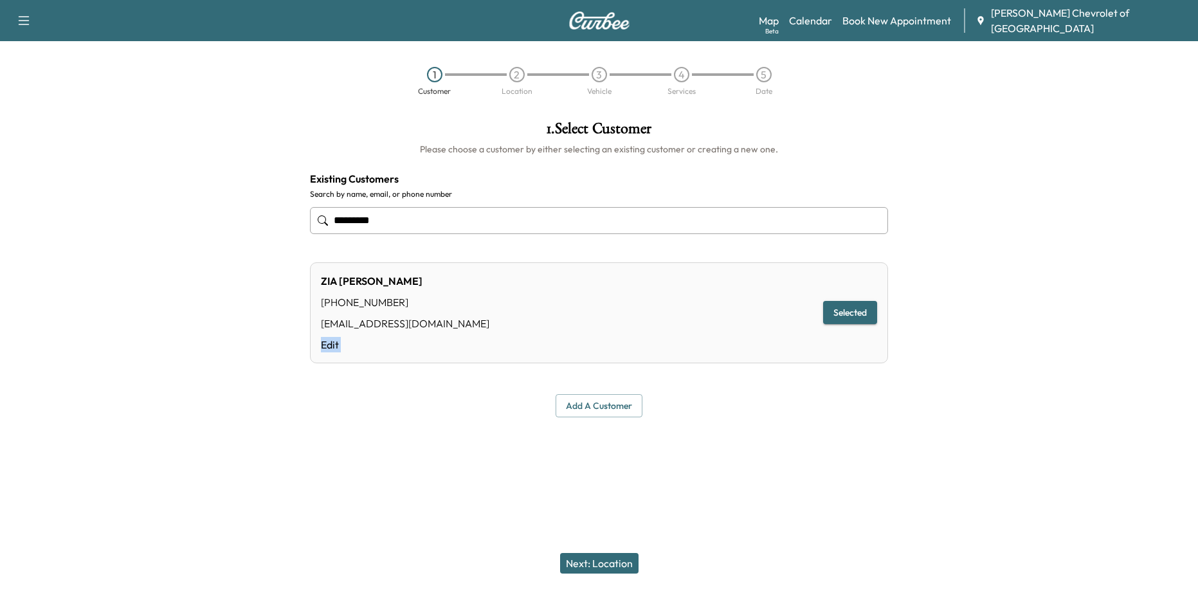
click at [505, 358] on div "[PERSON_NAME] [PHONE_NUMBER] [EMAIL_ADDRESS][DOMAIN_NAME] Edit Selected" at bounding box center [599, 312] width 579 height 101
click at [592, 561] on button "Next: Location" at bounding box center [599, 563] width 78 height 21
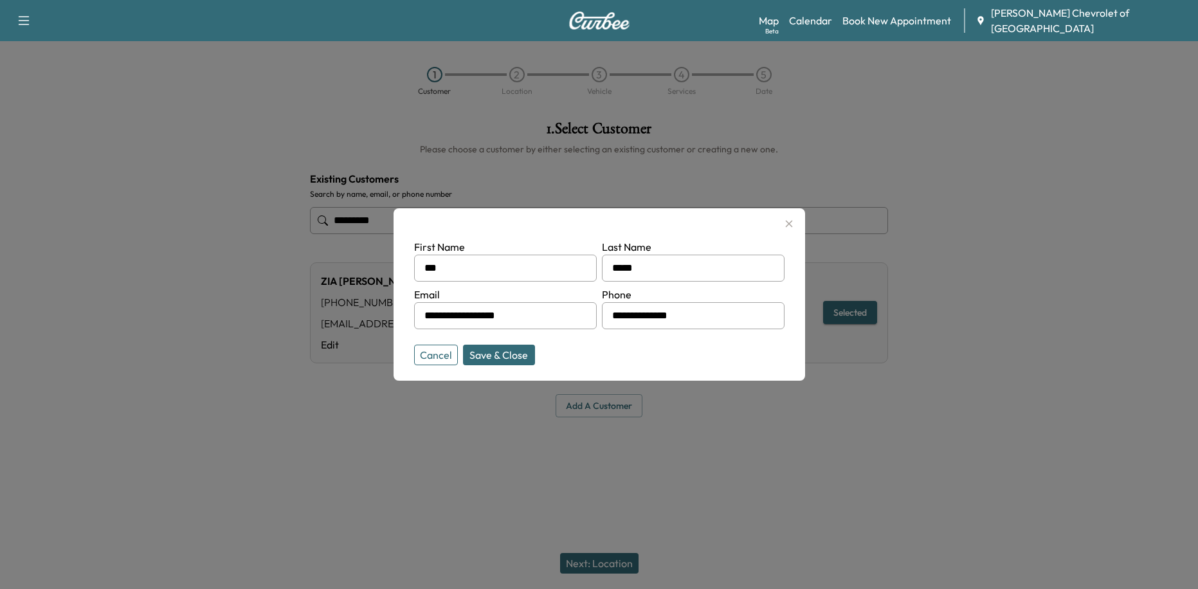
click at [498, 354] on button "Save & Close" at bounding box center [499, 355] width 72 height 21
